Goal: Task Accomplishment & Management: Manage account settings

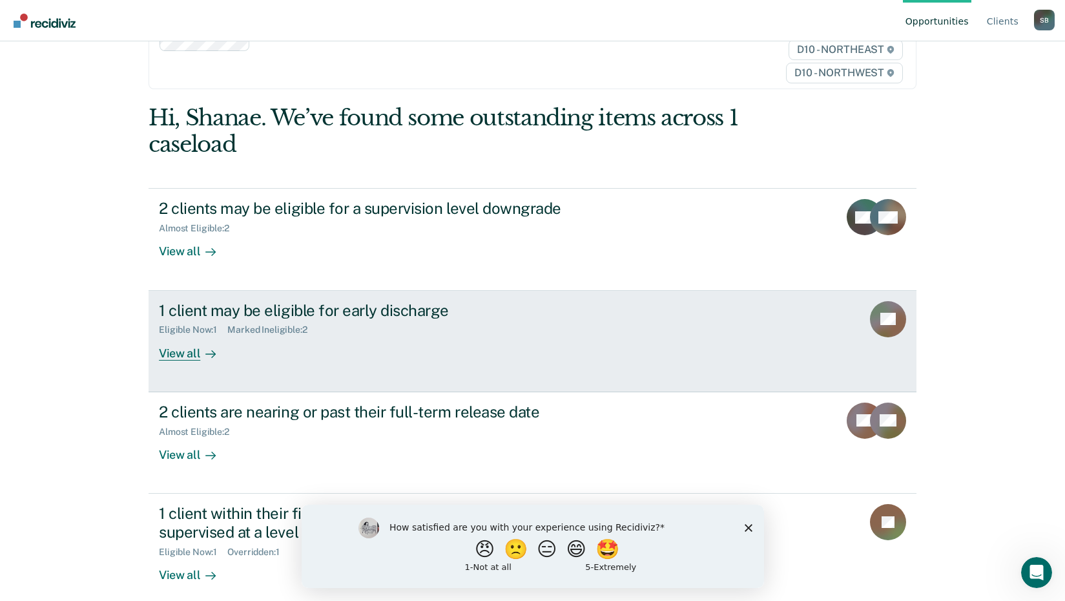
scroll to position [81, 0]
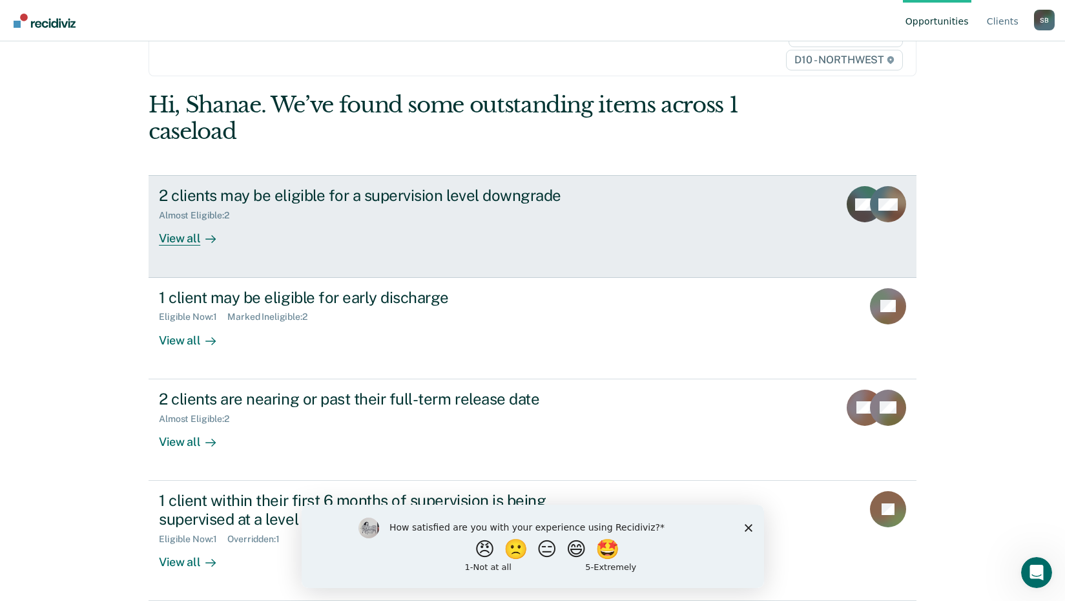
click at [173, 238] on div "View all" at bounding box center [195, 233] width 72 height 25
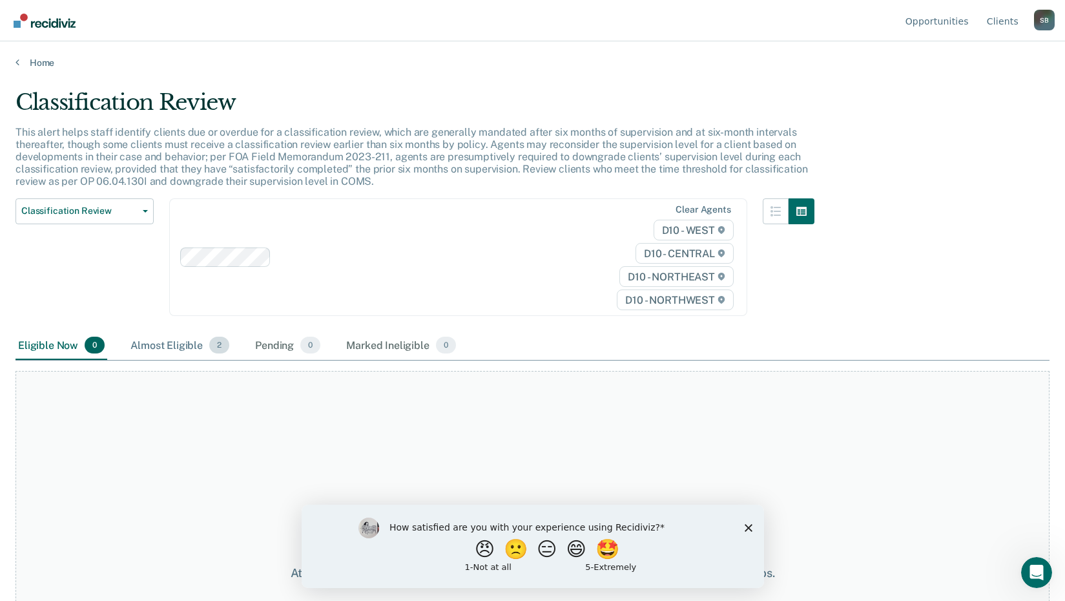
click at [166, 345] on div "Almost Eligible 2" at bounding box center [180, 345] width 104 height 28
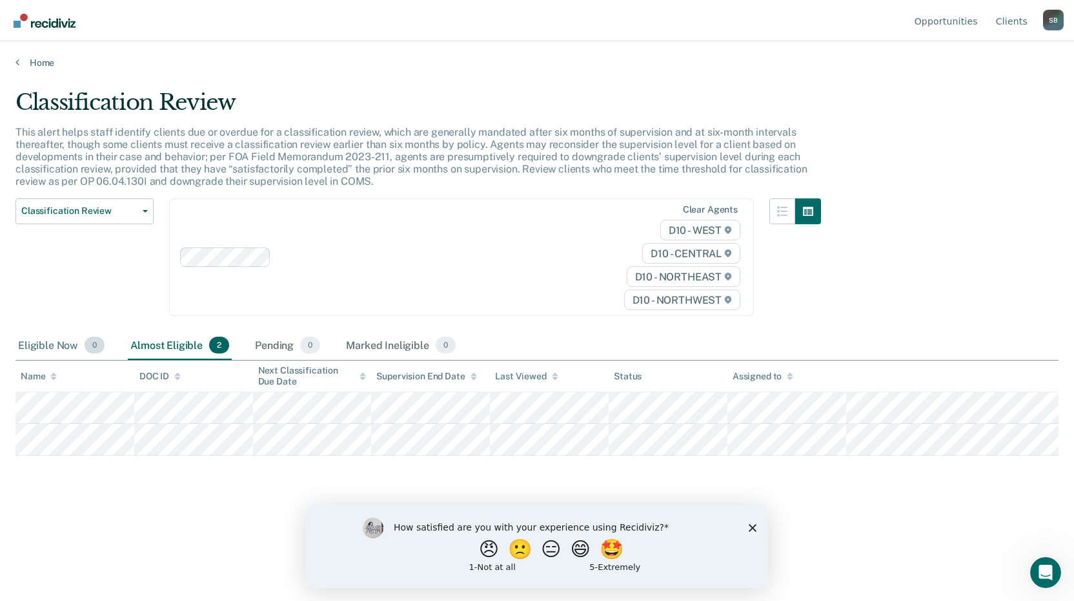
click at [56, 348] on div "Eligible Now 0" at bounding box center [61, 345] width 92 height 28
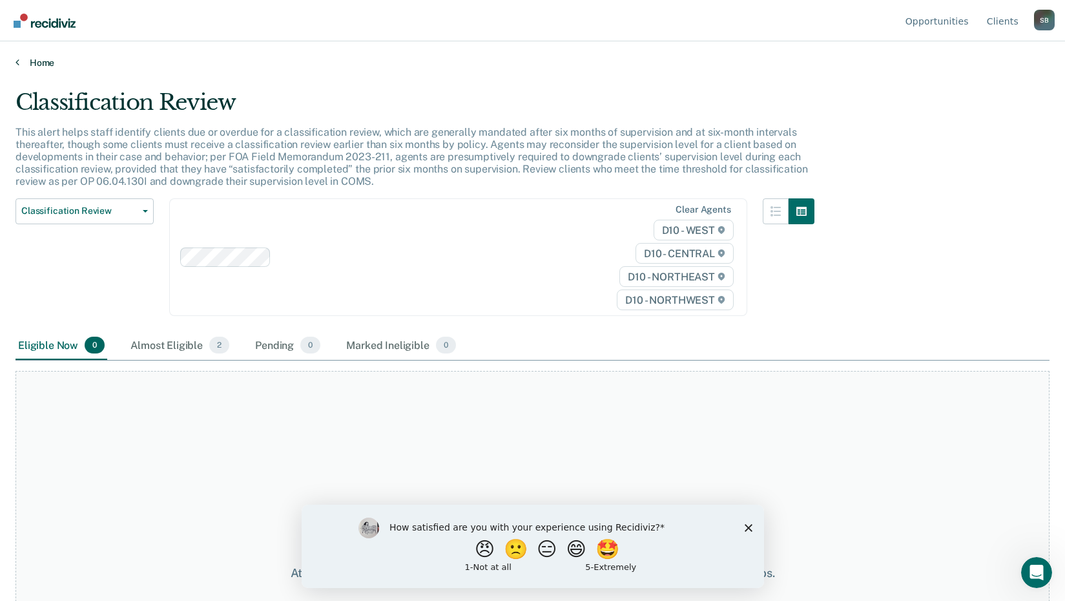
click at [34, 65] on link "Home" at bounding box center [532, 63] width 1034 height 12
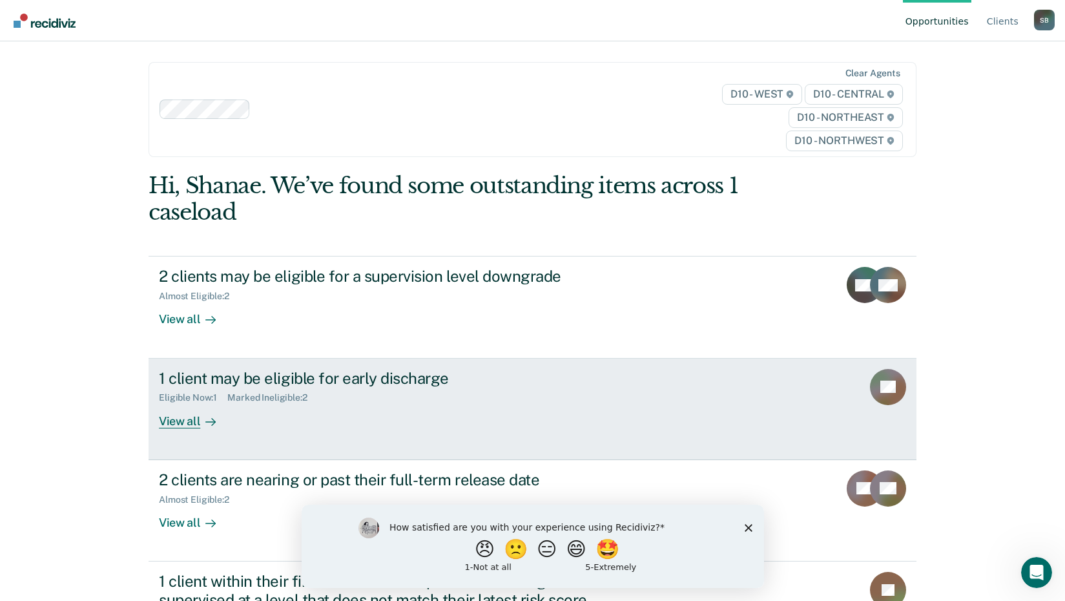
click at [180, 420] on div "View all" at bounding box center [195, 415] width 72 height 25
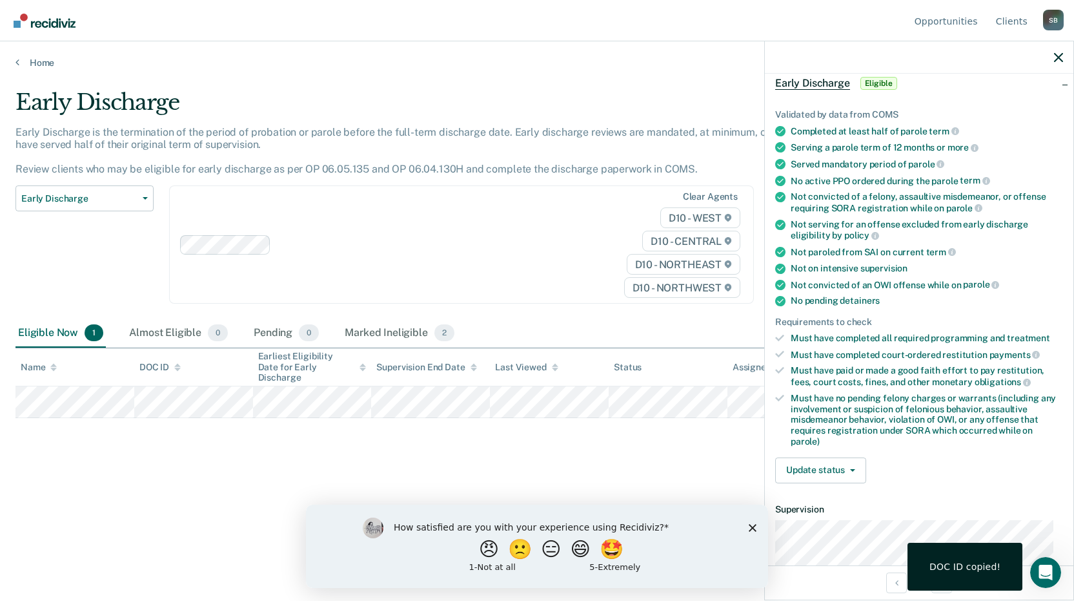
scroll to position [194, 0]
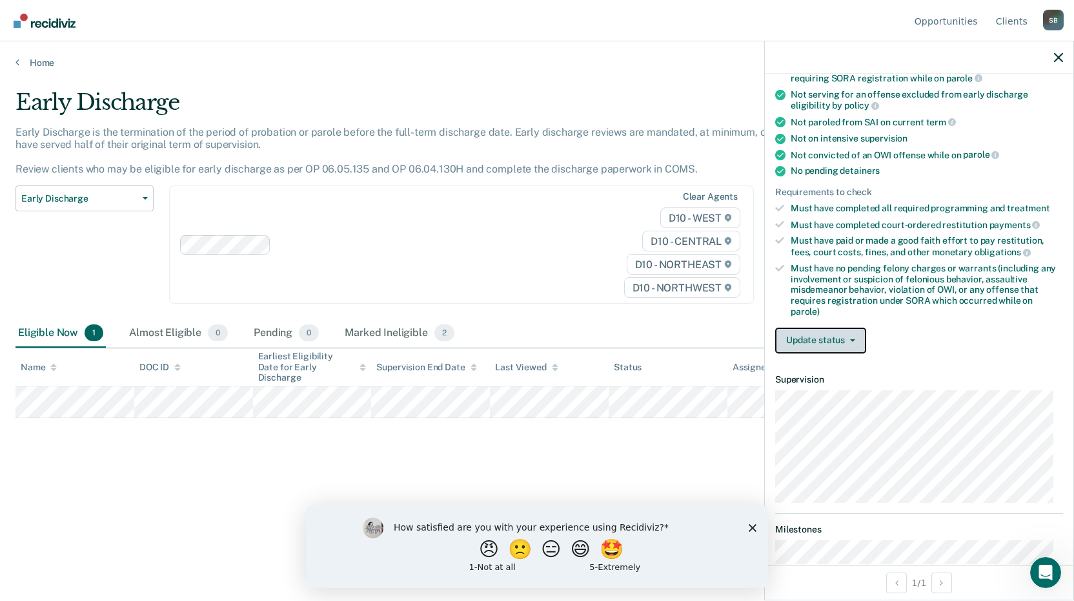
click at [803, 341] on button "Update status" at bounding box center [821, 340] width 91 height 26
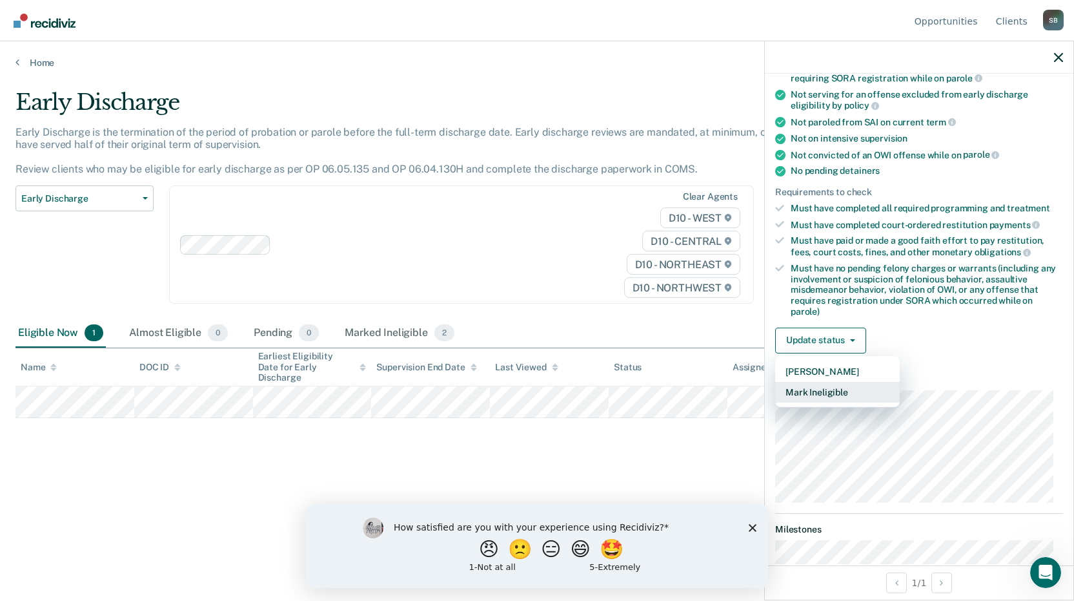
click at [807, 395] on button "Mark Ineligible" at bounding box center [838, 392] width 125 height 21
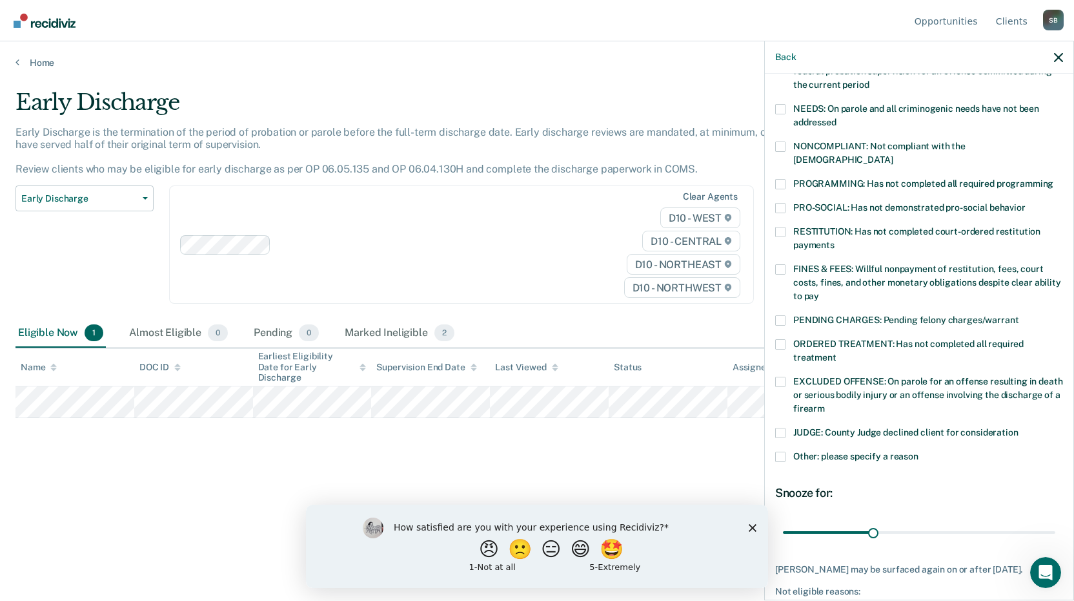
click at [784, 264] on span at bounding box center [781, 269] width 10 height 10
click at [819, 291] on input "FINES & FEES: Willful nonpayment of restitution, fees, court costs, fines, and …" at bounding box center [819, 291] width 0 height 0
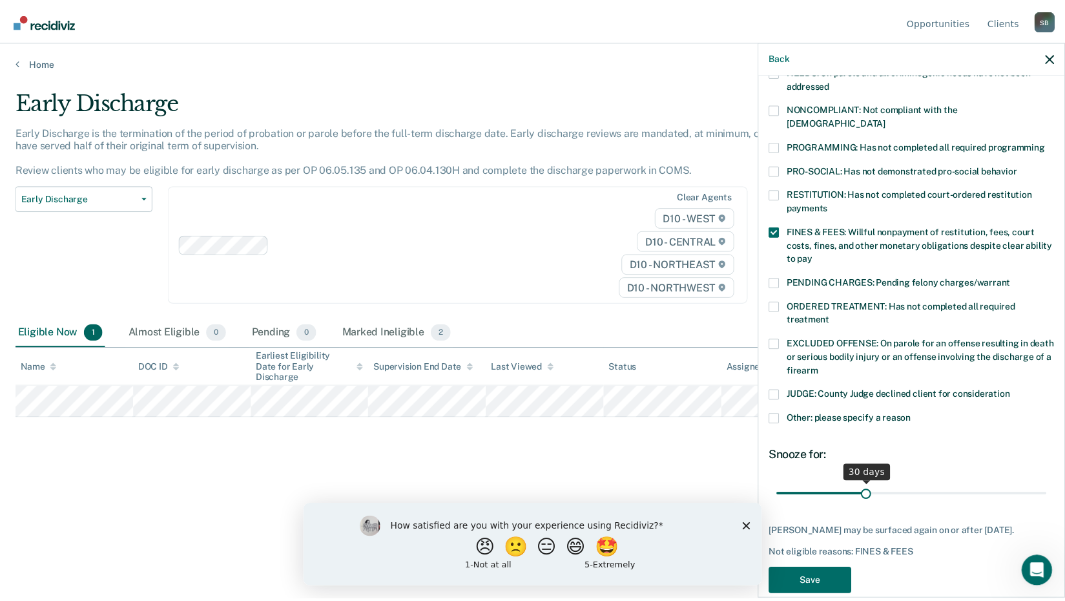
scroll to position [249, 0]
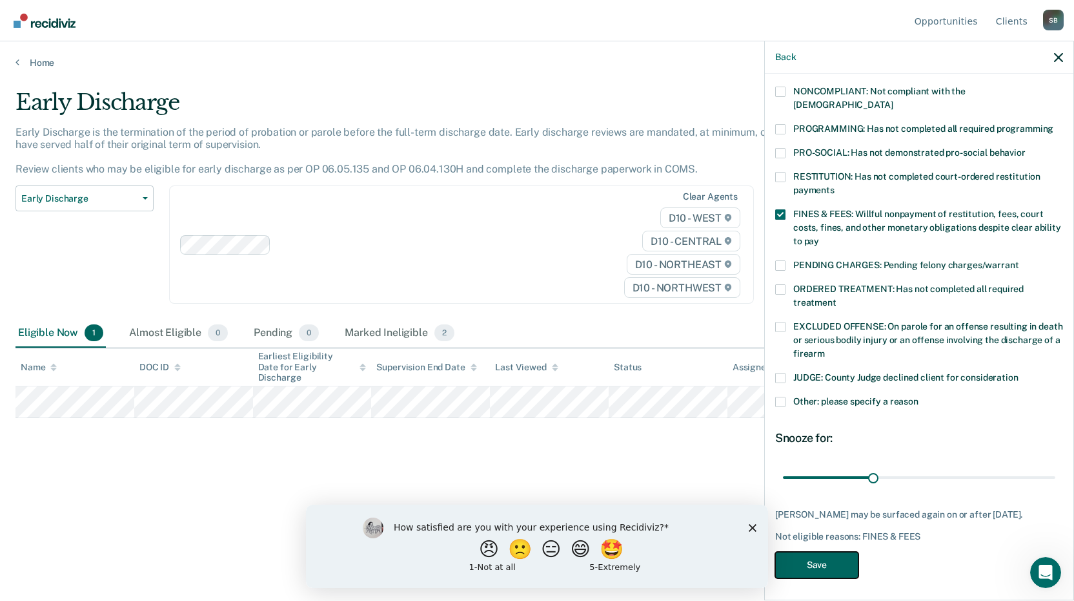
click at [814, 562] on button "Save" at bounding box center [817, 564] width 83 height 26
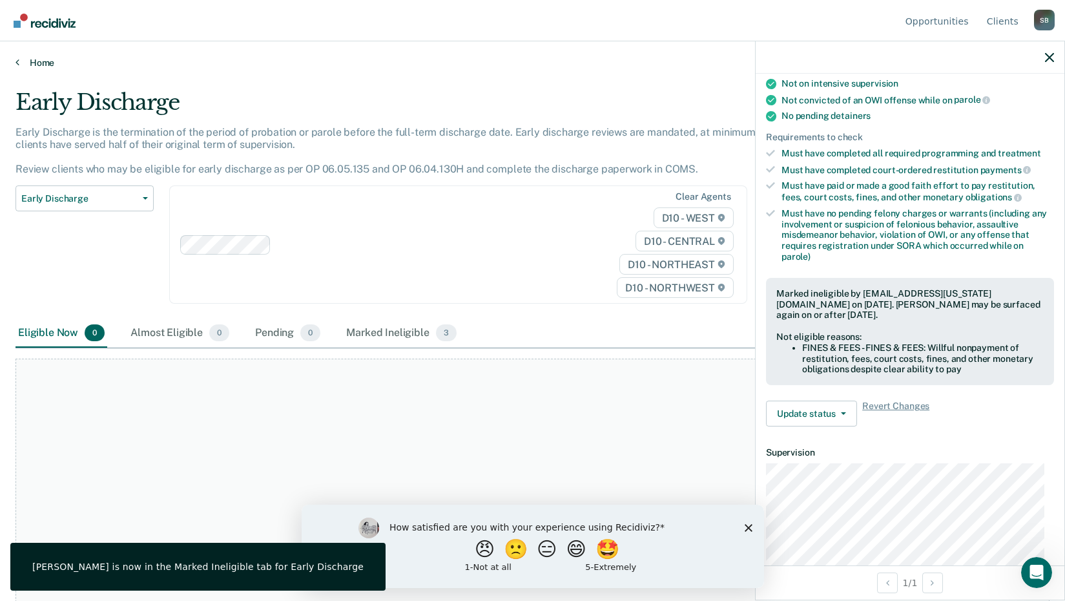
click at [36, 57] on link "Home" at bounding box center [532, 63] width 1034 height 12
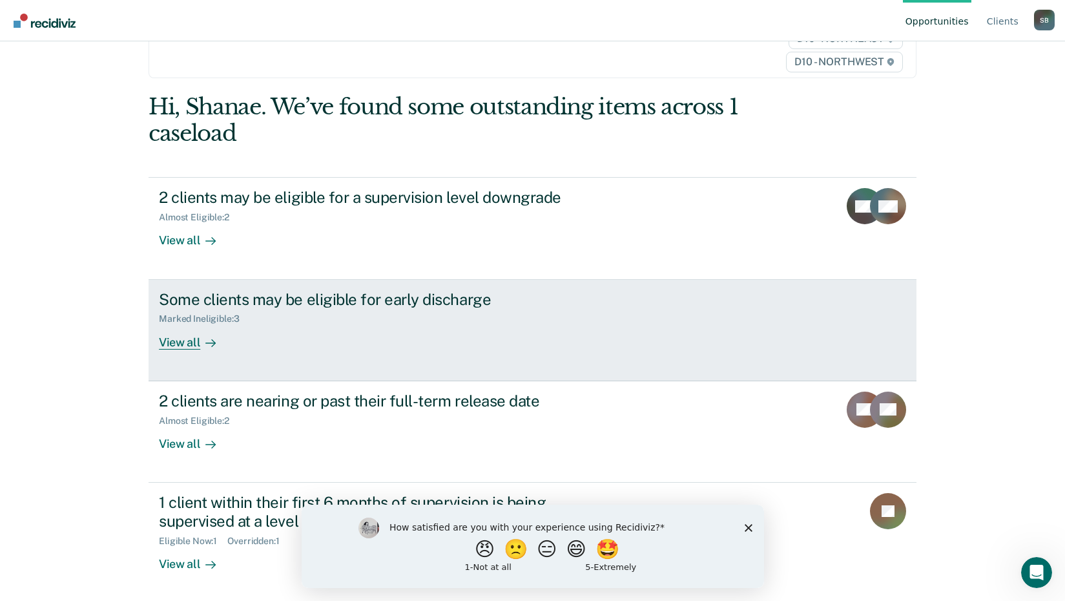
scroll to position [81, 0]
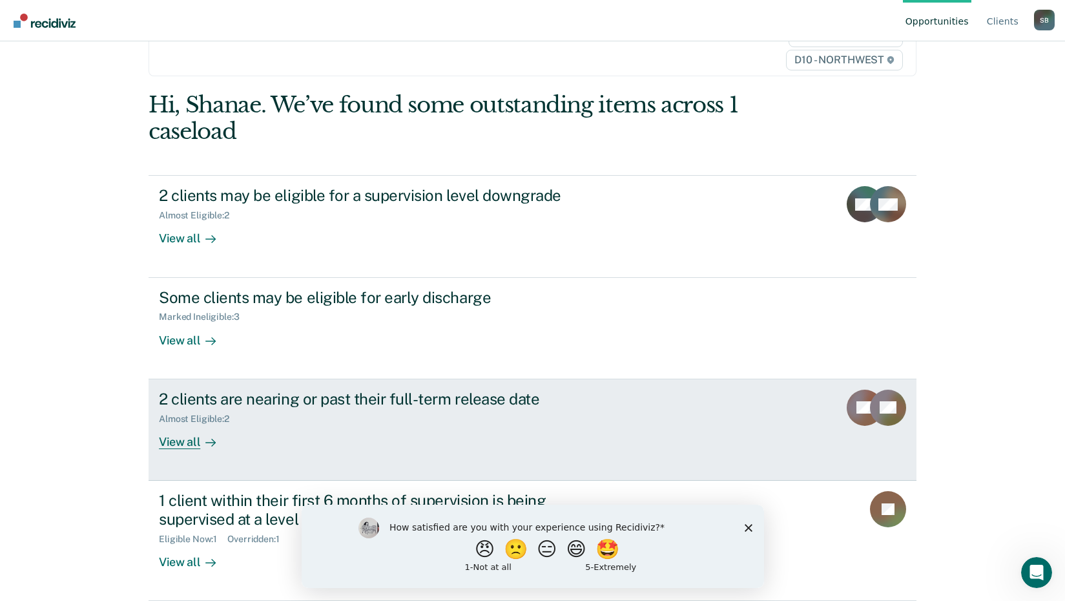
click at [183, 439] on div "View all" at bounding box center [195, 436] width 72 height 25
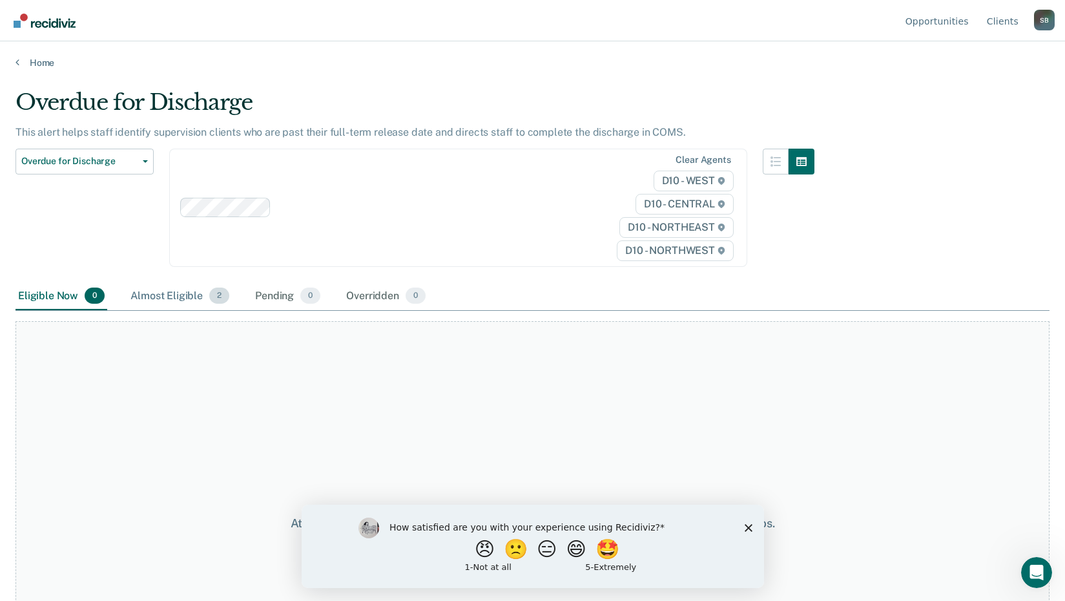
click at [155, 295] on div "Almost Eligible 2" at bounding box center [180, 296] width 104 height 28
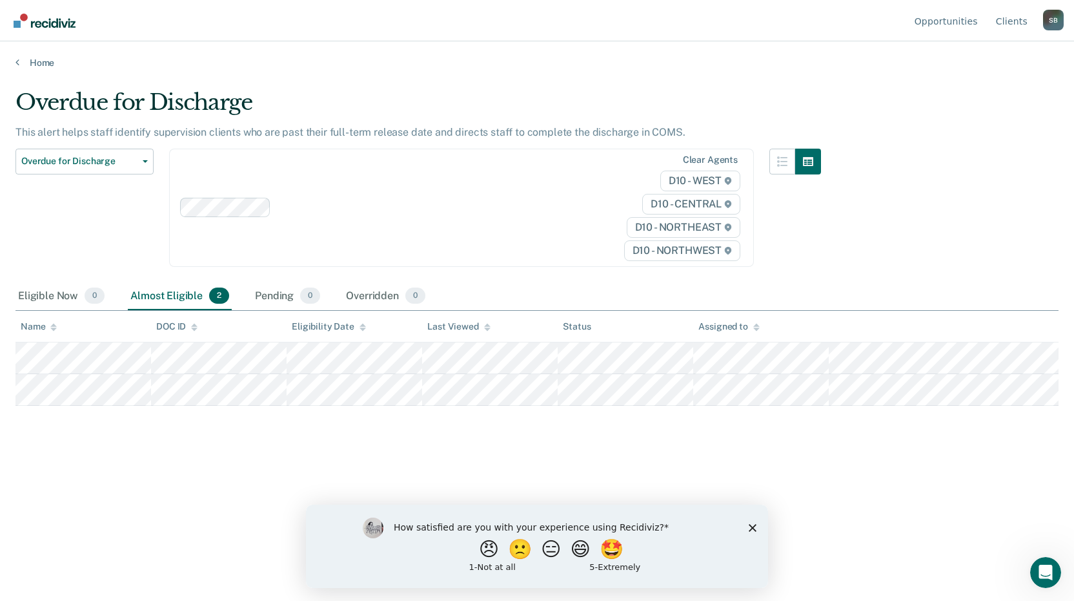
click at [155, 295] on div "Almost Eligible 2" at bounding box center [180, 296] width 104 height 28
click at [44, 298] on div "Eligible Now 0" at bounding box center [61, 296] width 92 height 28
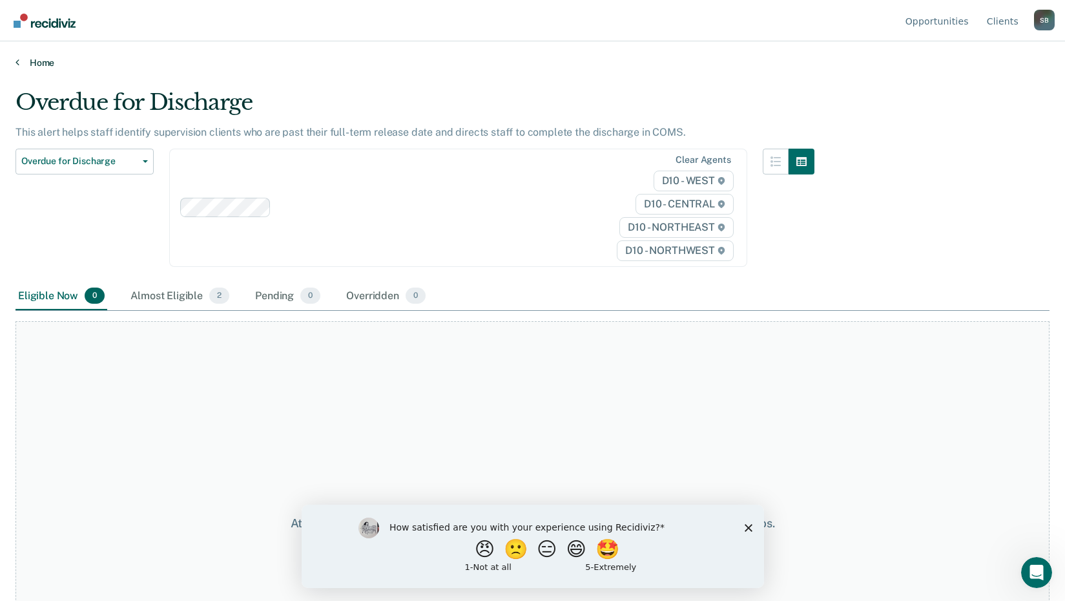
click at [43, 59] on link "Home" at bounding box center [532, 63] width 1034 height 12
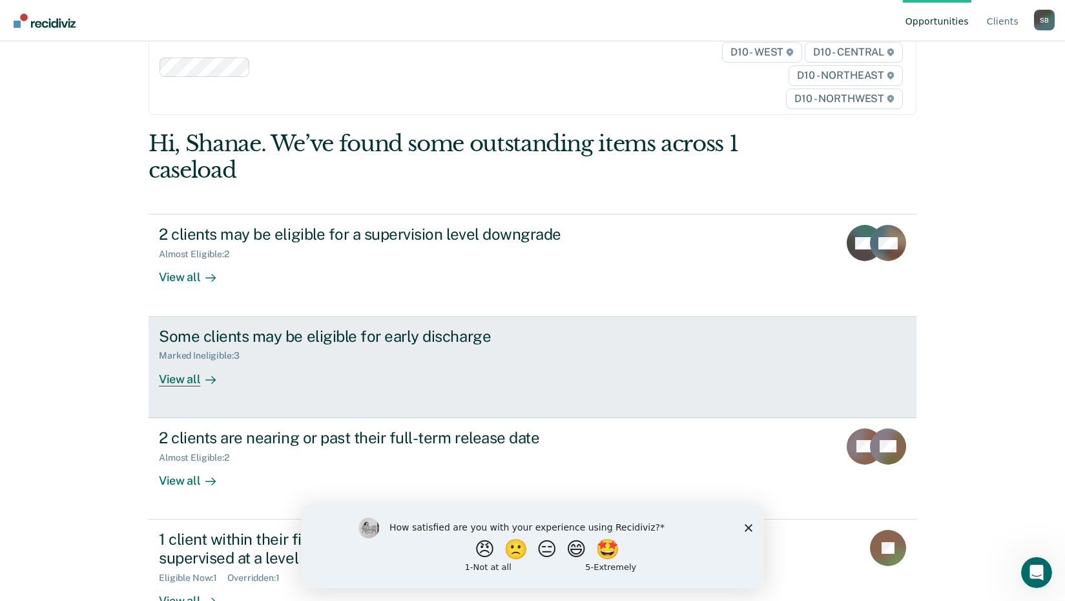
scroll to position [65, 0]
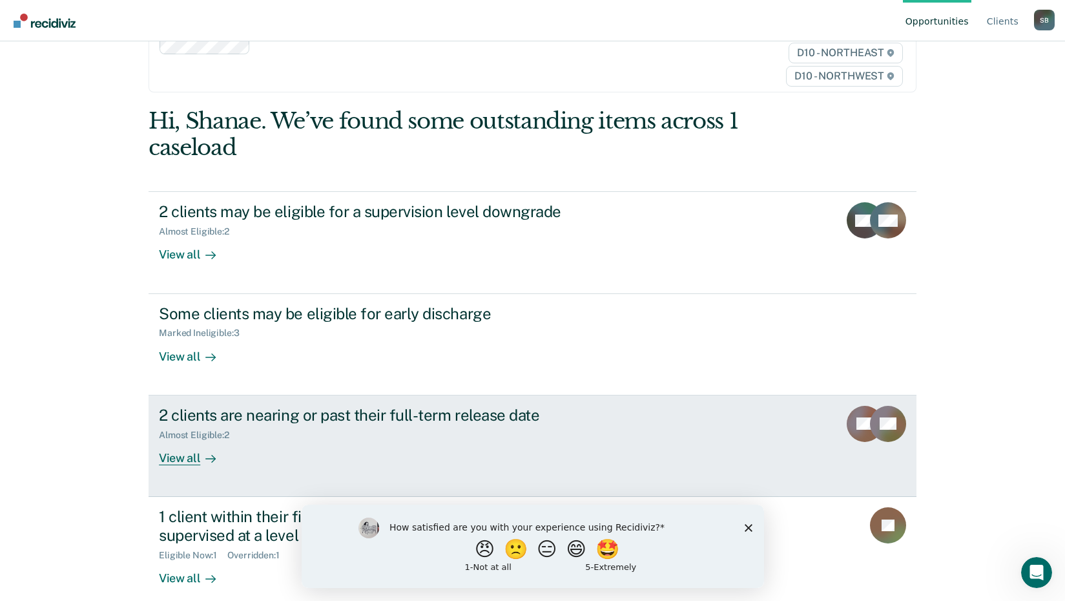
click at [186, 457] on div "View all" at bounding box center [195, 452] width 72 height 25
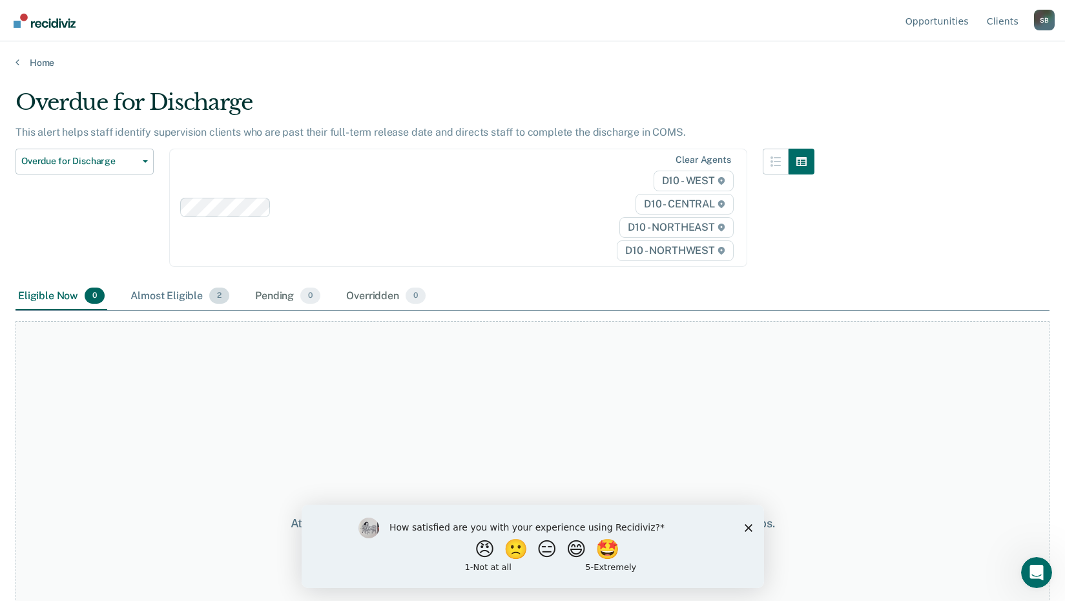
click at [157, 293] on div "Almost Eligible 2" at bounding box center [180, 296] width 104 height 28
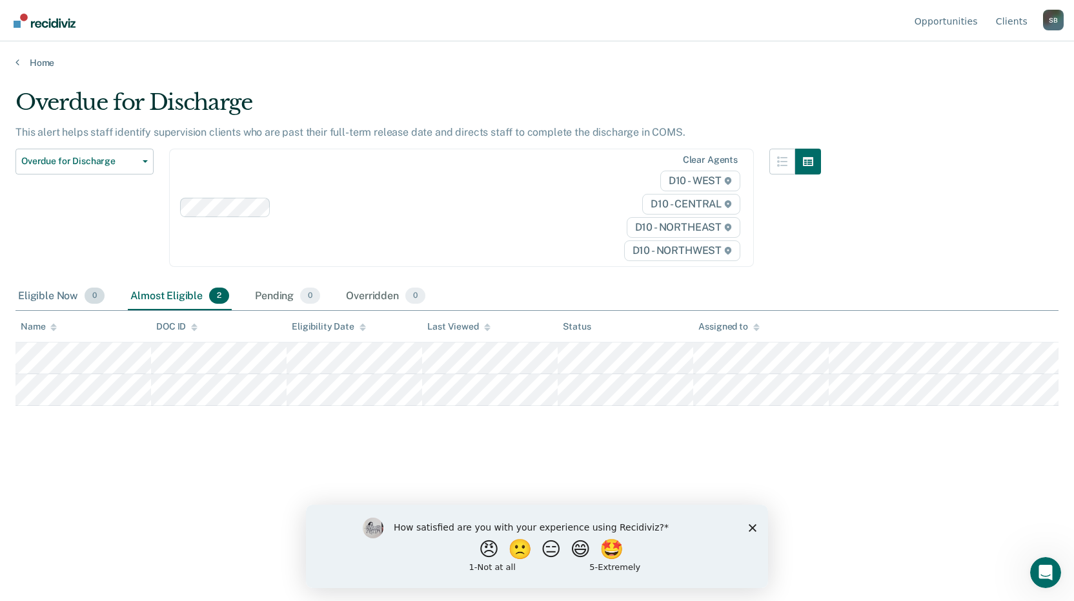
click at [37, 296] on div "Eligible Now 0" at bounding box center [61, 296] width 92 height 28
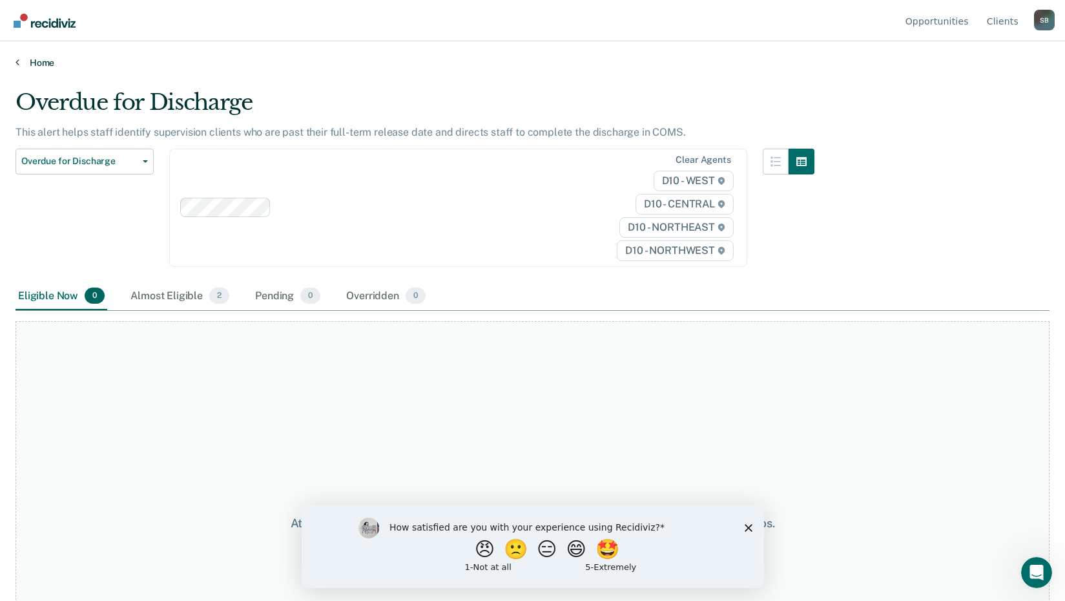
click at [21, 57] on link "Home" at bounding box center [532, 63] width 1034 height 12
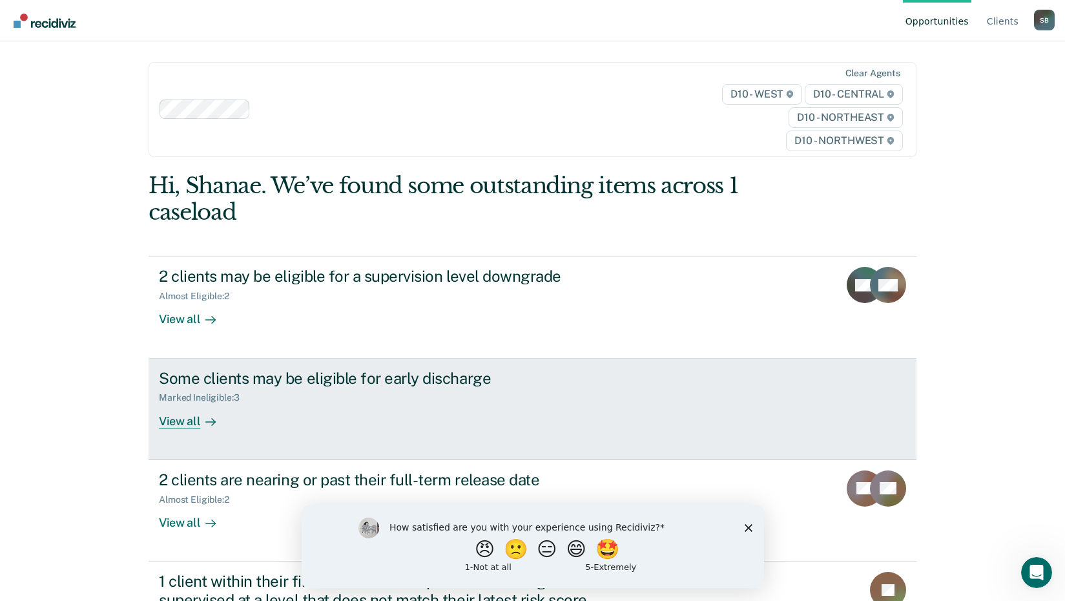
scroll to position [81, 0]
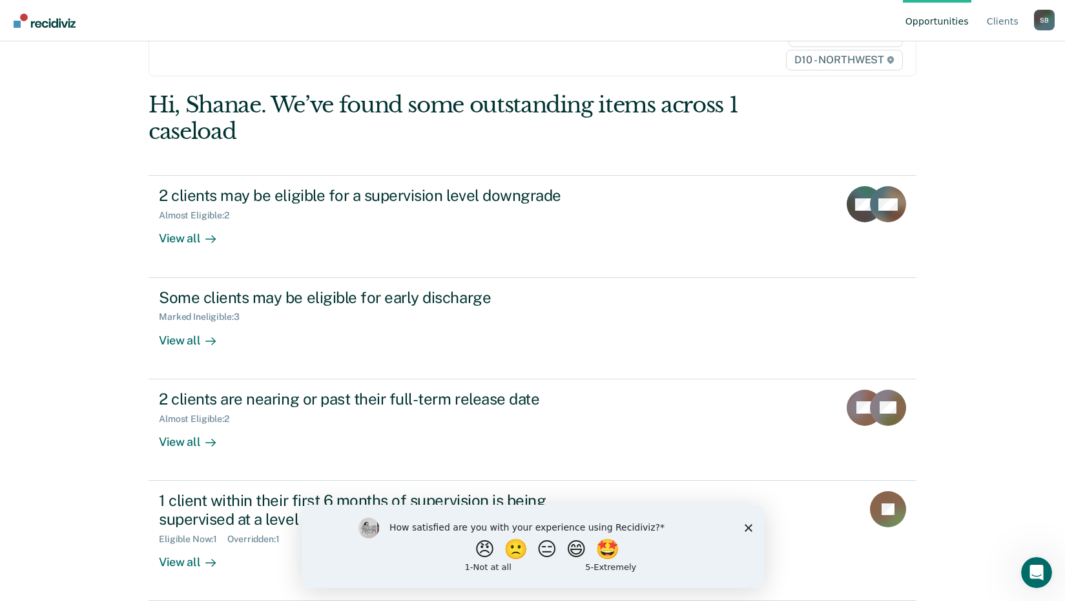
click at [748, 524] on icon "Close survey" at bounding box center [748, 527] width 8 height 8
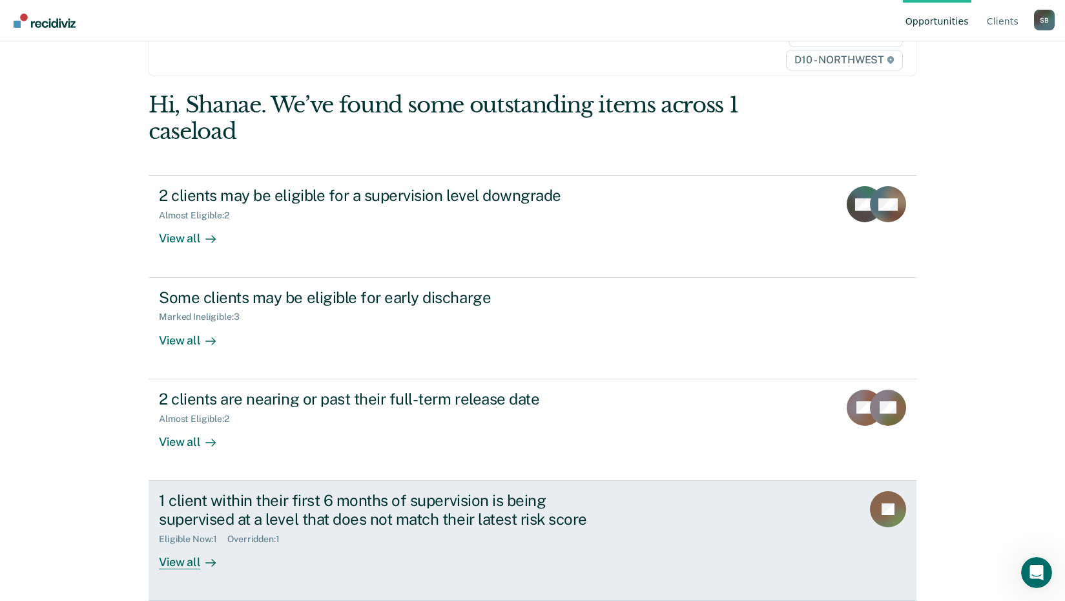
click at [175, 563] on div "View all" at bounding box center [195, 556] width 72 height 25
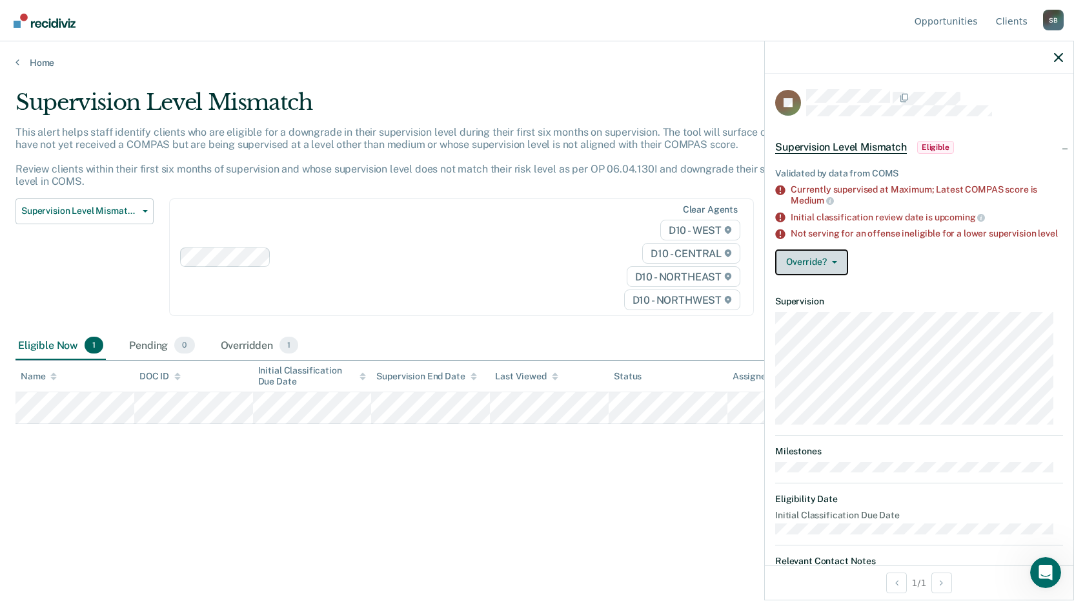
click at [808, 271] on button "Override?" at bounding box center [812, 262] width 73 height 26
click at [793, 269] on button "Override?" at bounding box center [812, 262] width 73 height 26
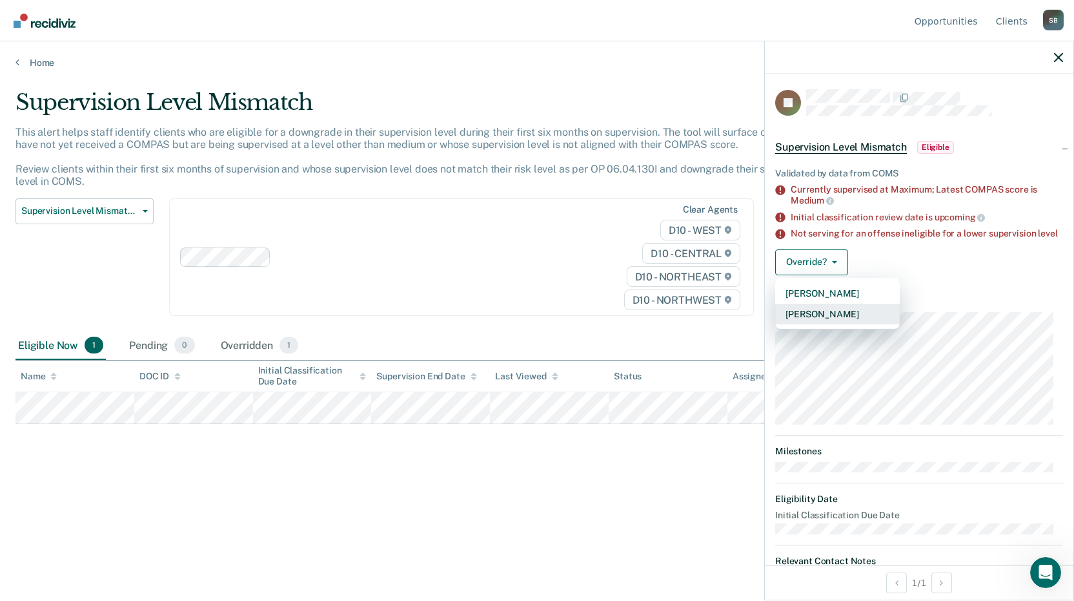
click at [816, 324] on button "[PERSON_NAME]" at bounding box center [838, 313] width 125 height 21
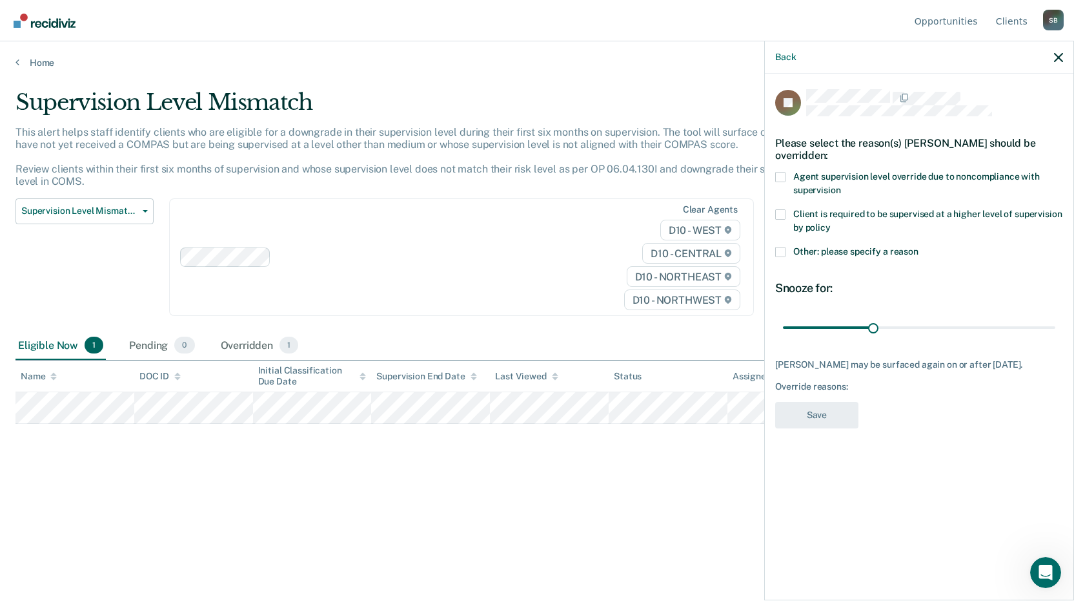
click at [772, 176] on div "JS Please select the reason(s) [PERSON_NAME] should be overridden: Agent superv…" at bounding box center [919, 336] width 309 height 524
click at [779, 176] on span at bounding box center [781, 177] width 10 height 10
click at [841, 185] on input "Agent supervision level override due to noncompliance with supervision" at bounding box center [841, 185] width 0 height 0
click at [782, 252] on span at bounding box center [781, 252] width 10 height 10
click at [919, 247] on input "Other: please specify a reason" at bounding box center [919, 247] width 0 height 0
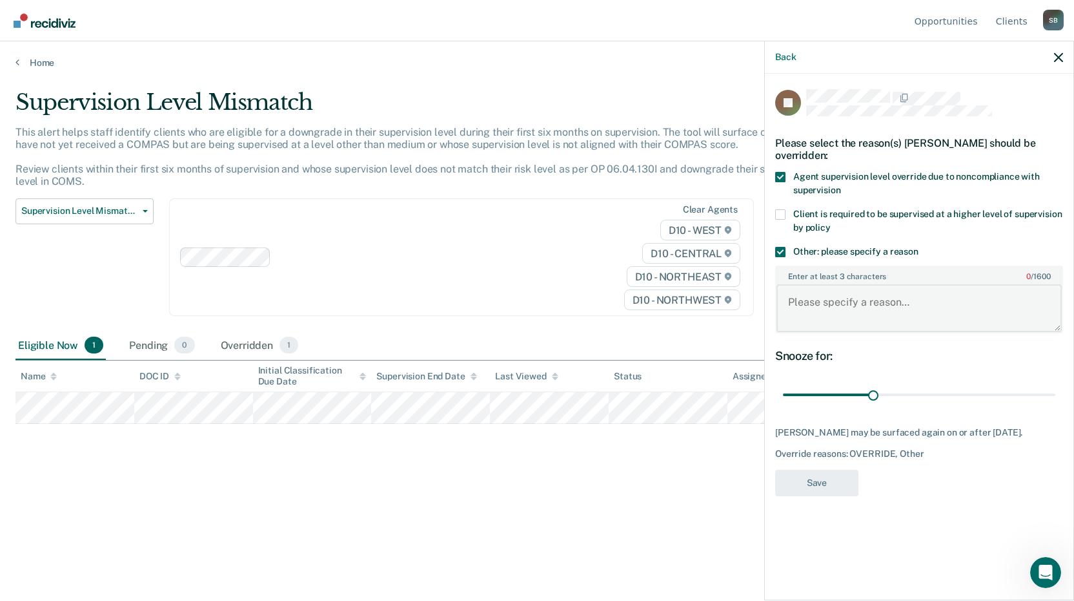
click at [803, 291] on textarea "Enter at least 3 characters 0 / 1600" at bounding box center [919, 308] width 285 height 48
type textarea "Parolee is a re-release due to assaultive, threatening, intimidating behavior."
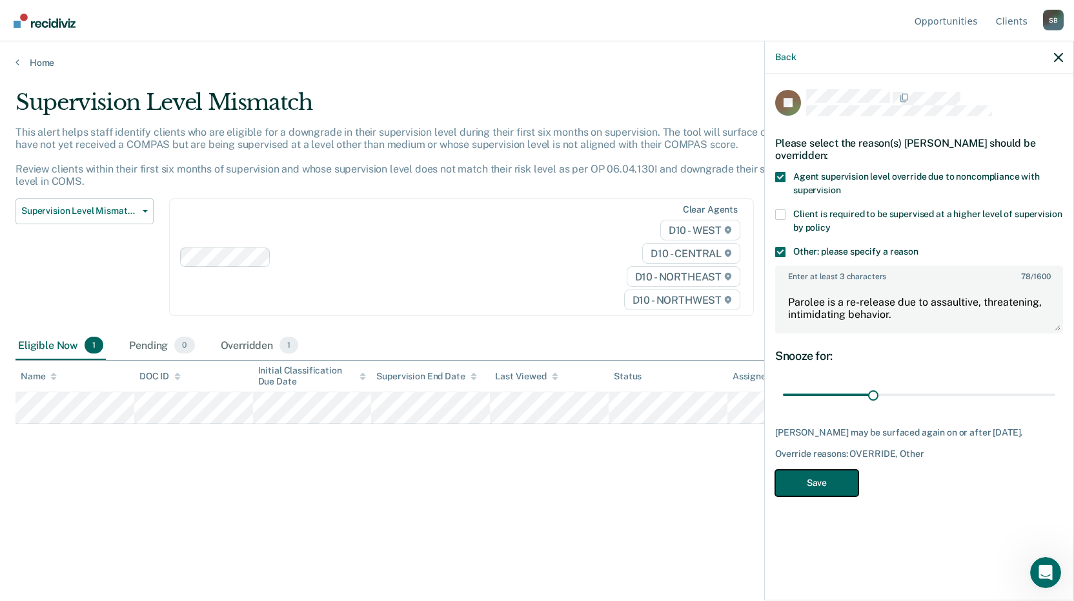
click at [841, 496] on button "Save" at bounding box center [817, 482] width 83 height 26
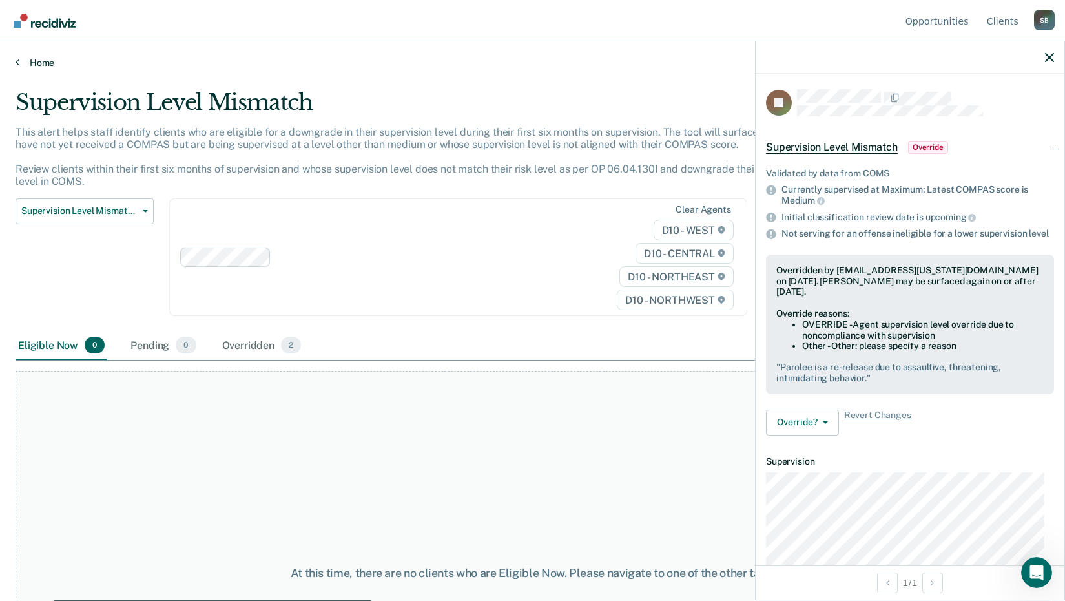
click at [40, 64] on link "Home" at bounding box center [532, 63] width 1034 height 12
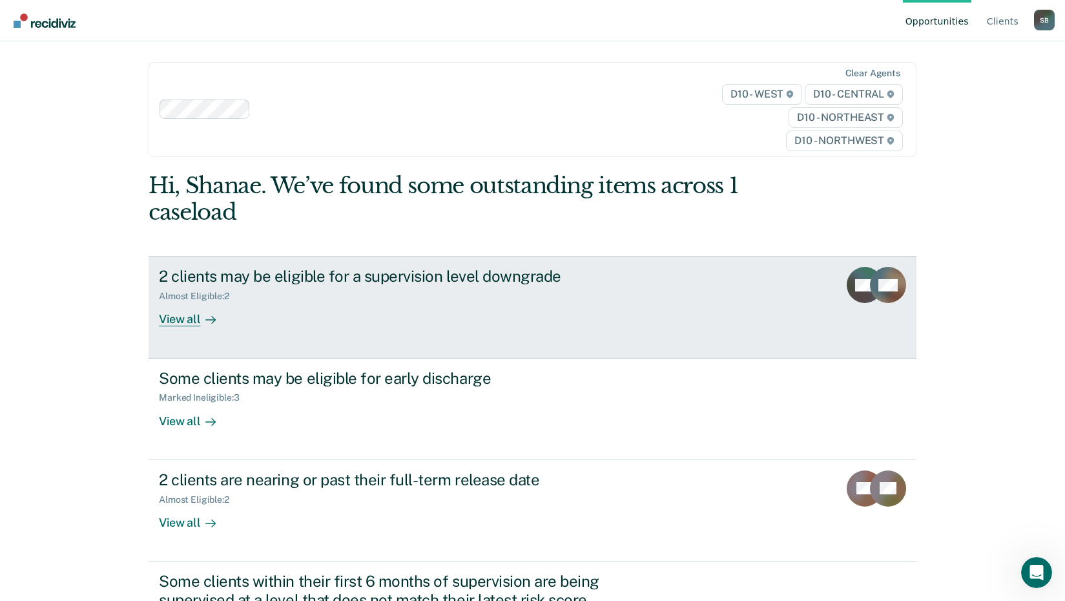
click at [172, 320] on div "View all" at bounding box center [195, 314] width 72 height 25
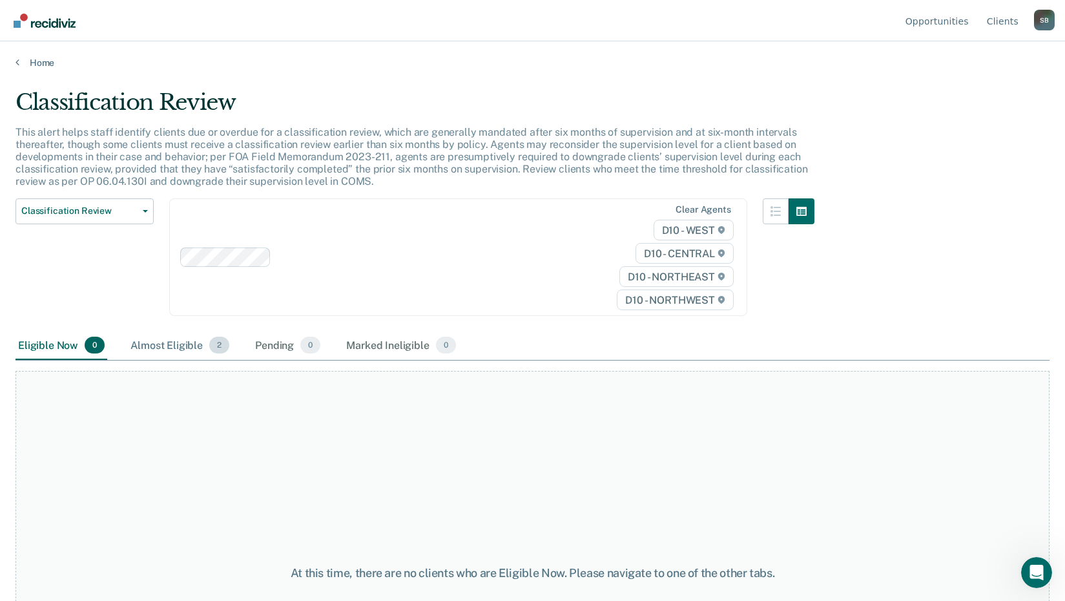
click at [163, 338] on div "Almost Eligible 2" at bounding box center [180, 345] width 104 height 28
